Goal: Navigation & Orientation: Find specific page/section

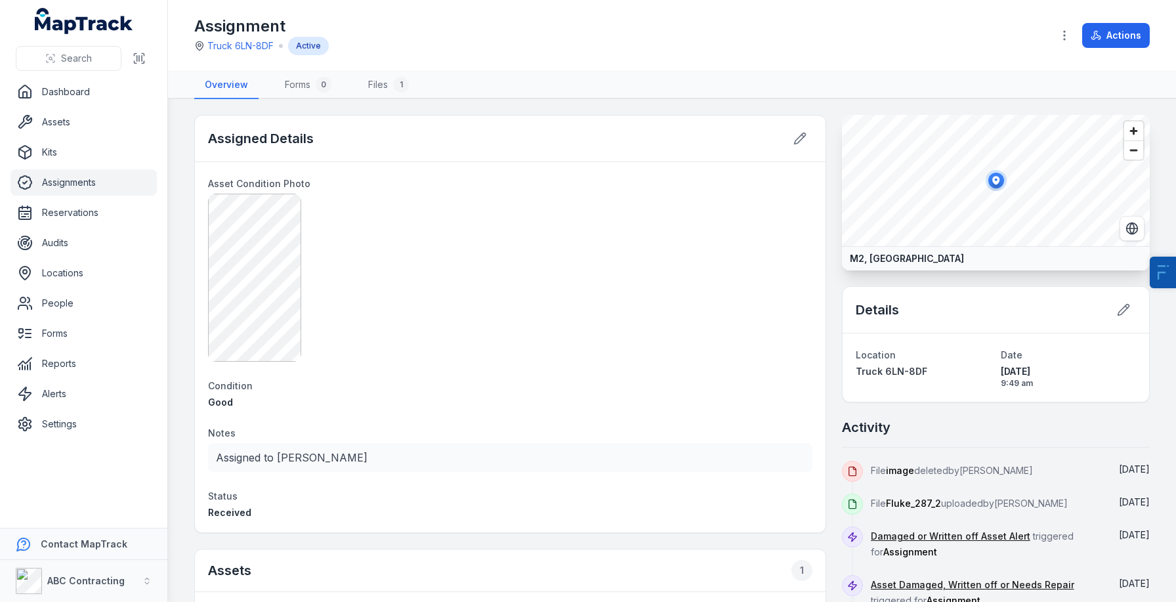
scroll to position [264, 0]
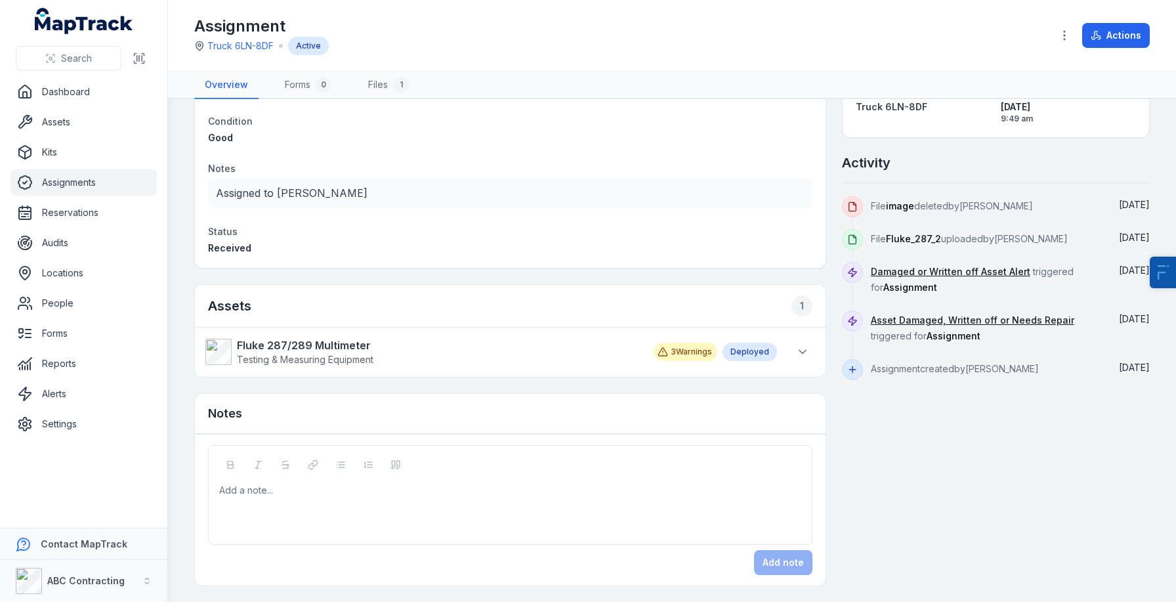
click at [749, 345] on div "Deployed" at bounding box center [749, 351] width 54 height 18
click at [790, 350] on button at bounding box center [802, 351] width 25 height 25
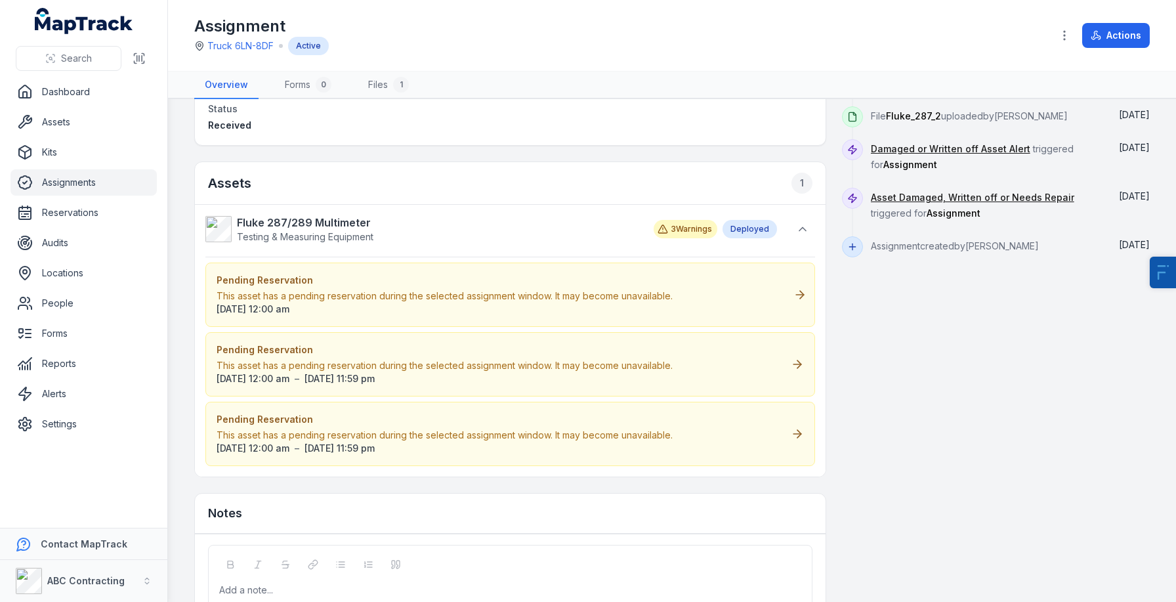
scroll to position [422, 0]
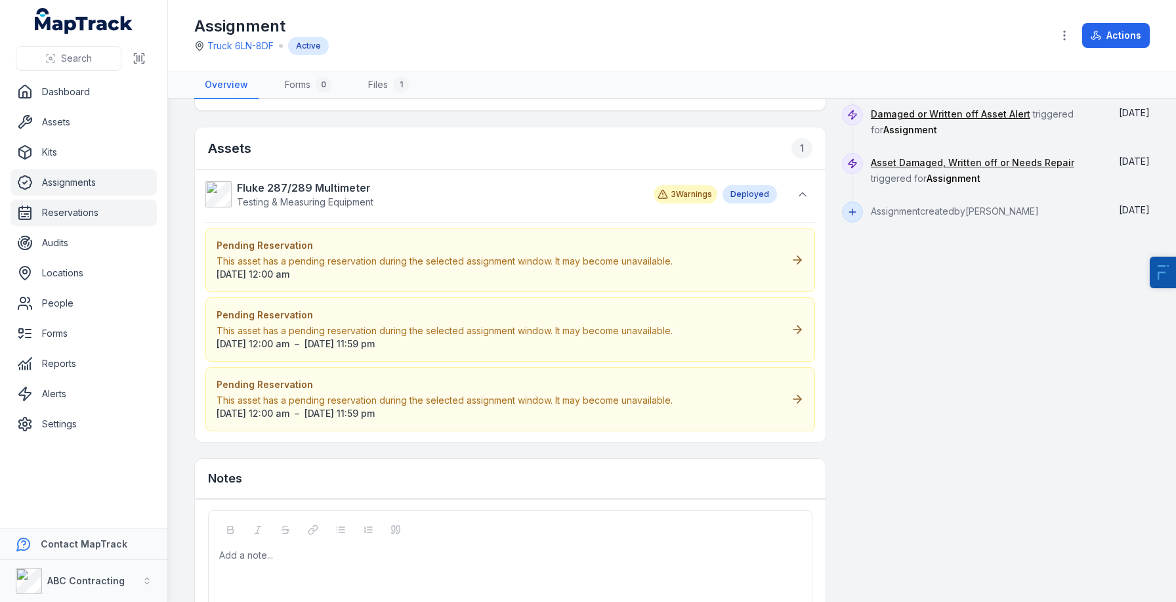
click at [77, 207] on link "Reservations" at bounding box center [83, 212] width 146 height 26
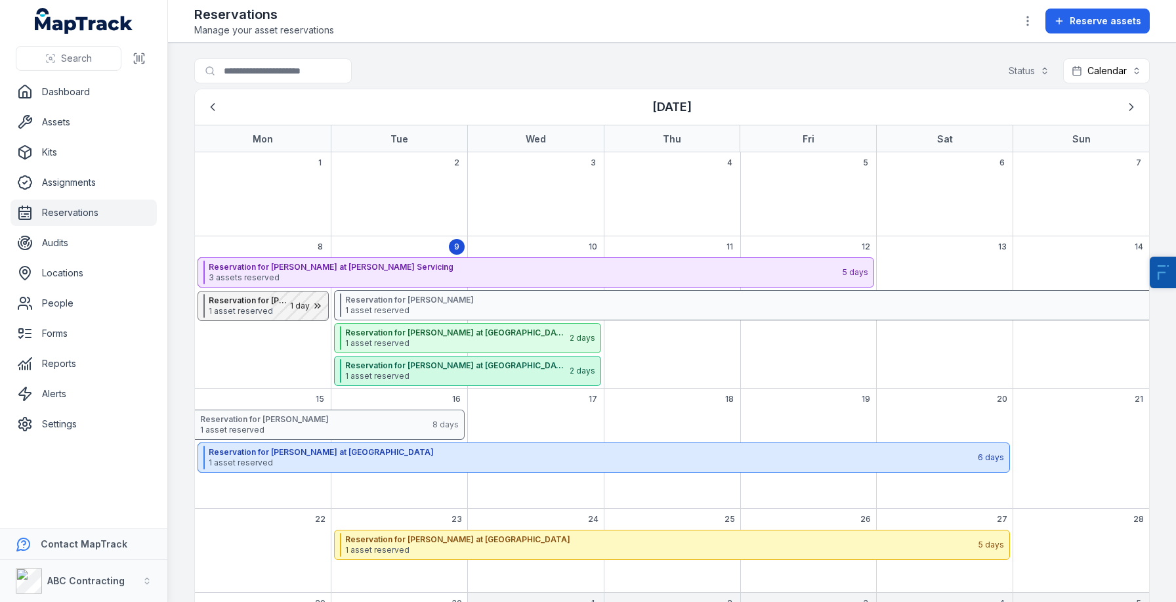
scroll to position [91, 0]
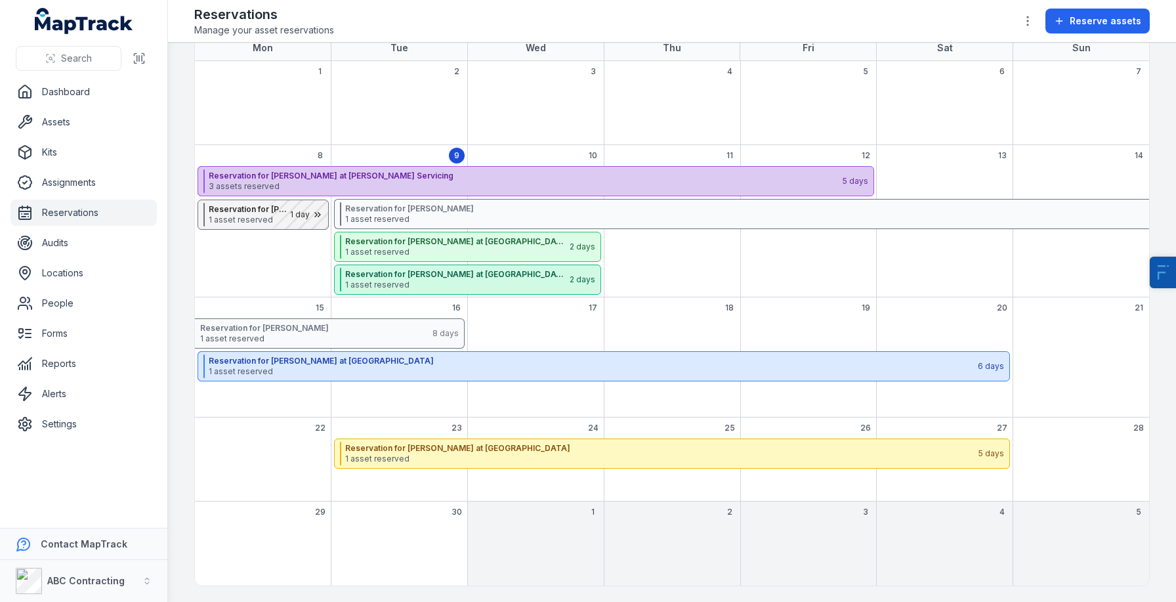
click at [452, 182] on span "3 assets reserved" at bounding box center [525, 186] width 632 height 10
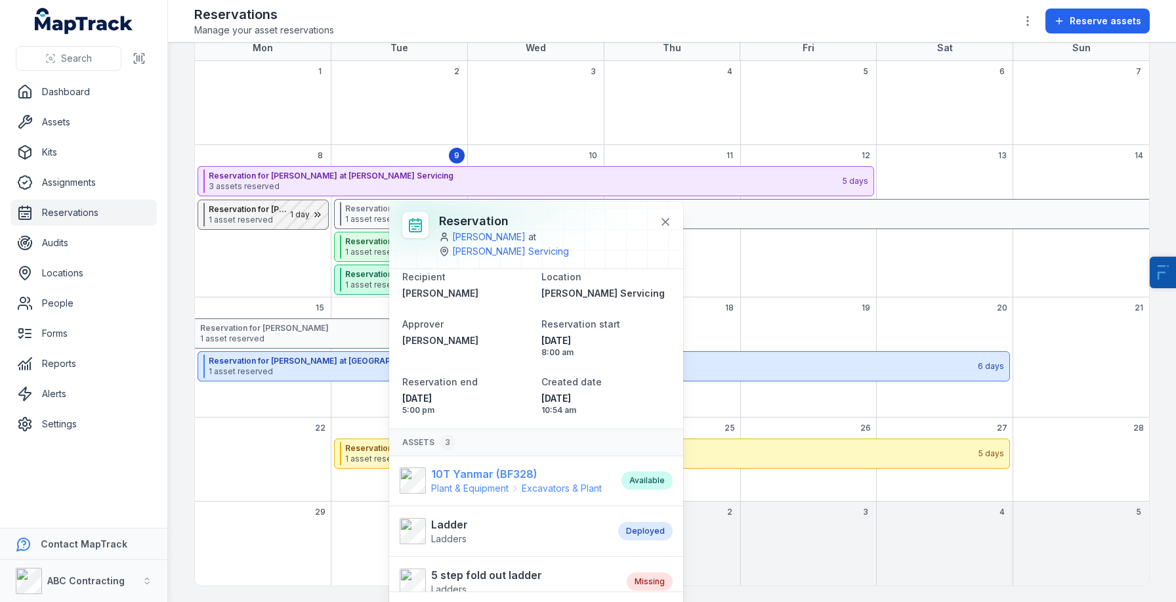
scroll to position [0, 0]
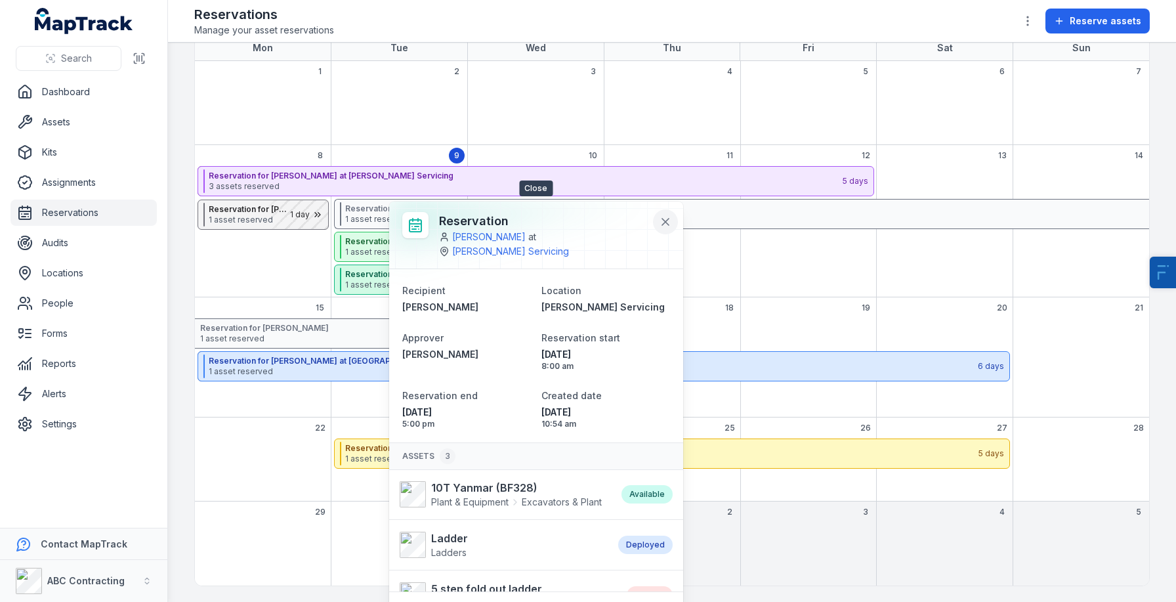
click at [662, 219] on icon at bounding box center [665, 221] width 7 height 7
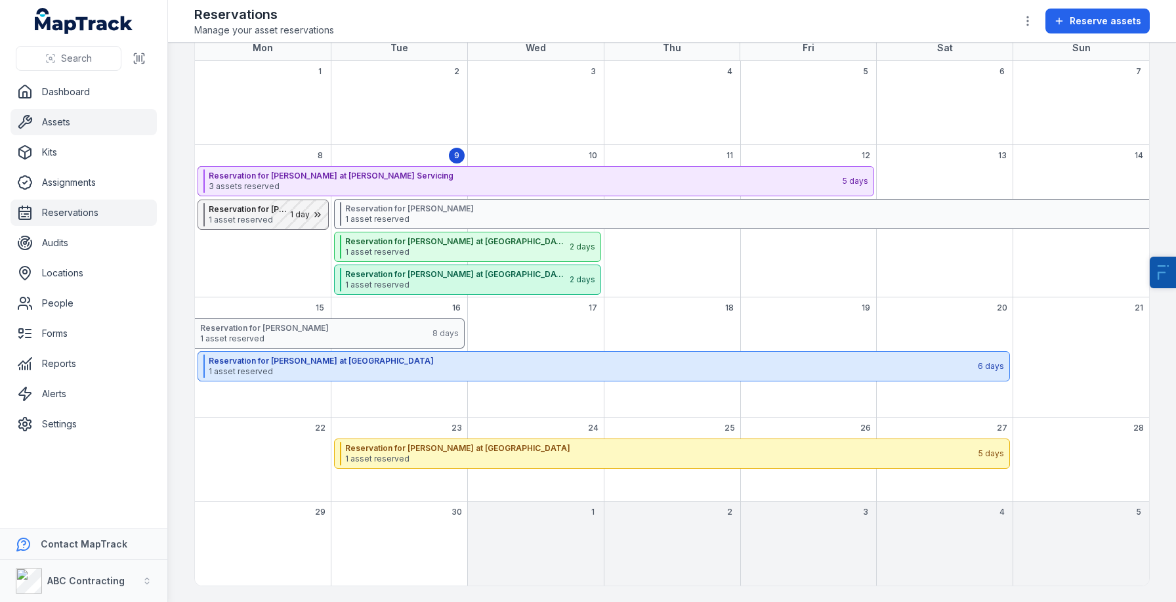
click at [51, 117] on link "Assets" at bounding box center [83, 122] width 146 height 26
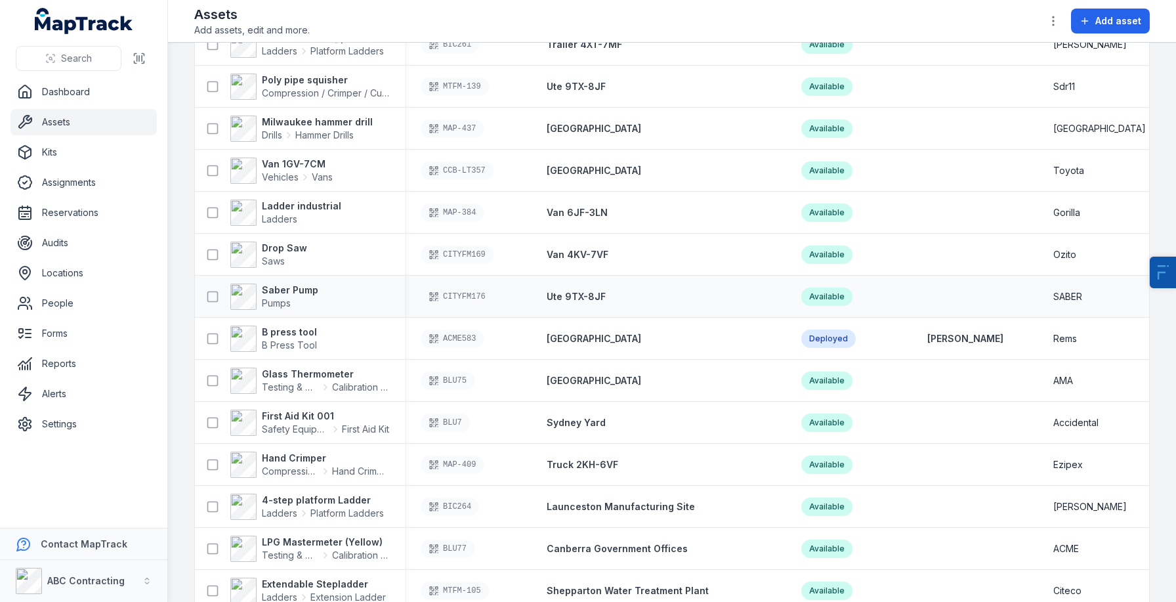
scroll to position [3758, 0]
